Goal: Navigation & Orientation: Find specific page/section

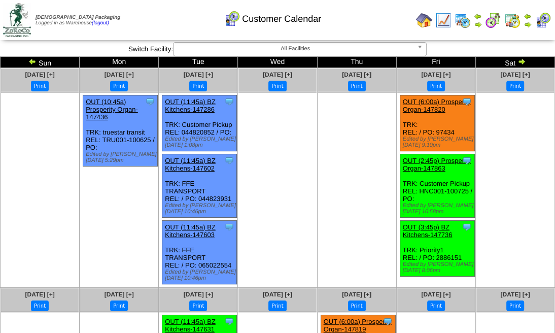
click at [513, 16] on img at bounding box center [512, 20] width 16 height 16
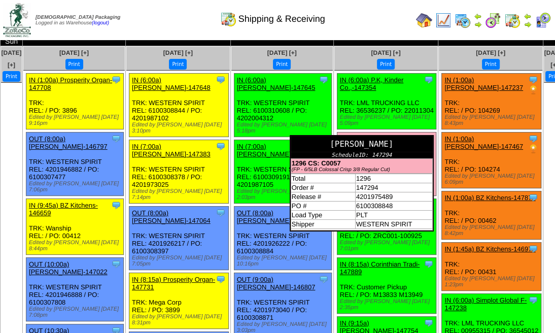
scroll to position [101, 0]
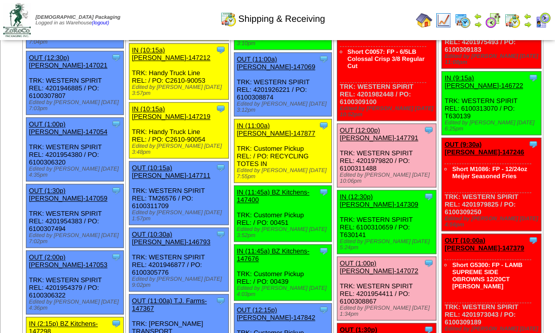
scroll to position [439, 0]
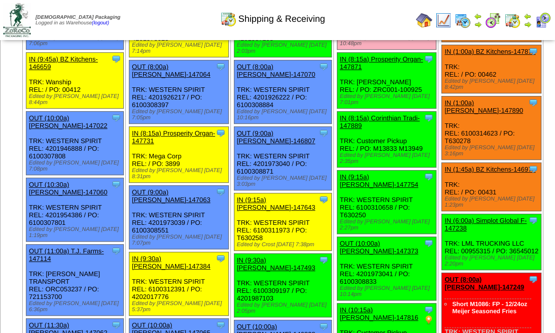
scroll to position [169, 0]
